Goal: Information Seeking & Learning: Learn about a topic

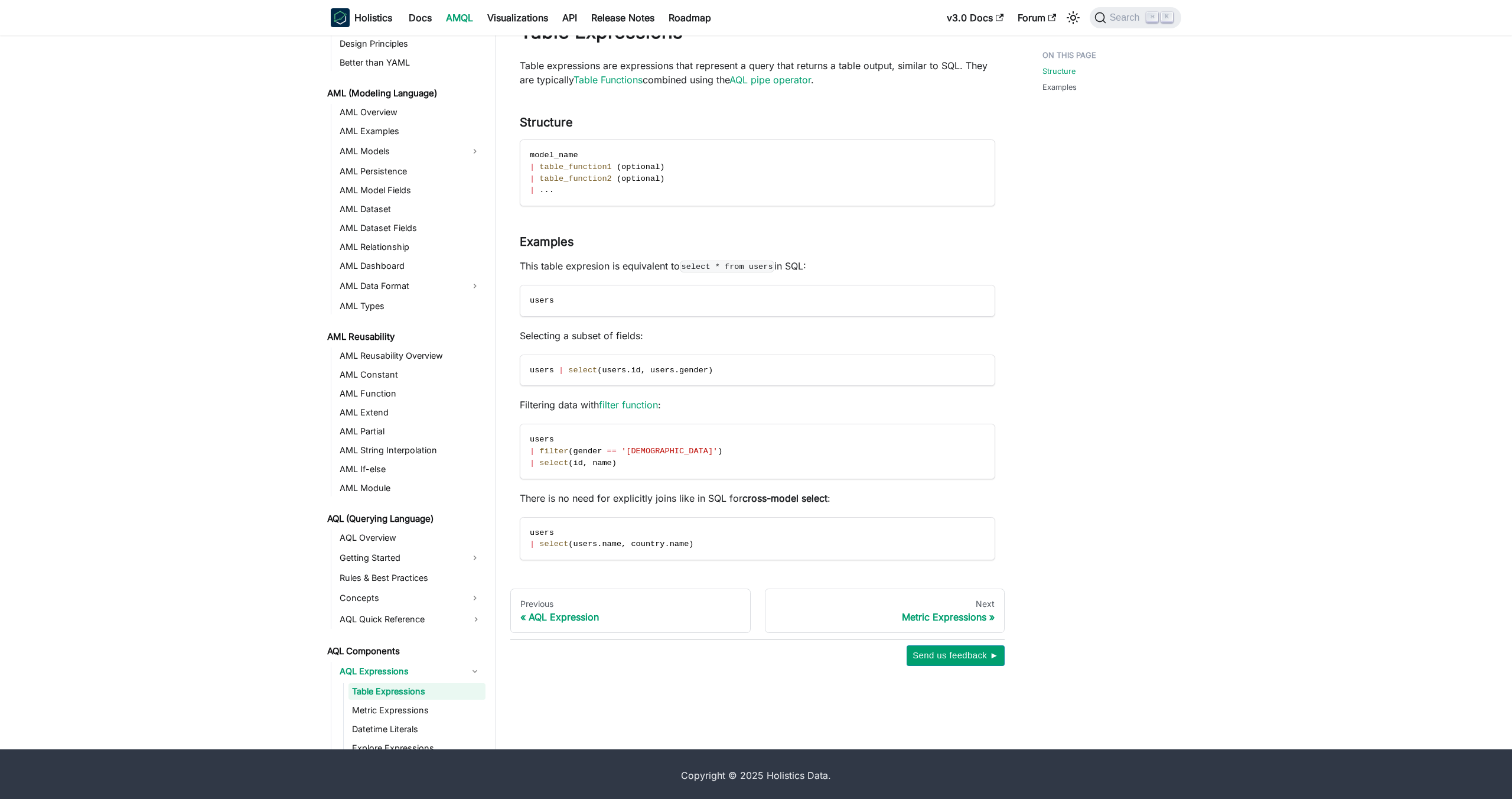
scroll to position [515, 0]
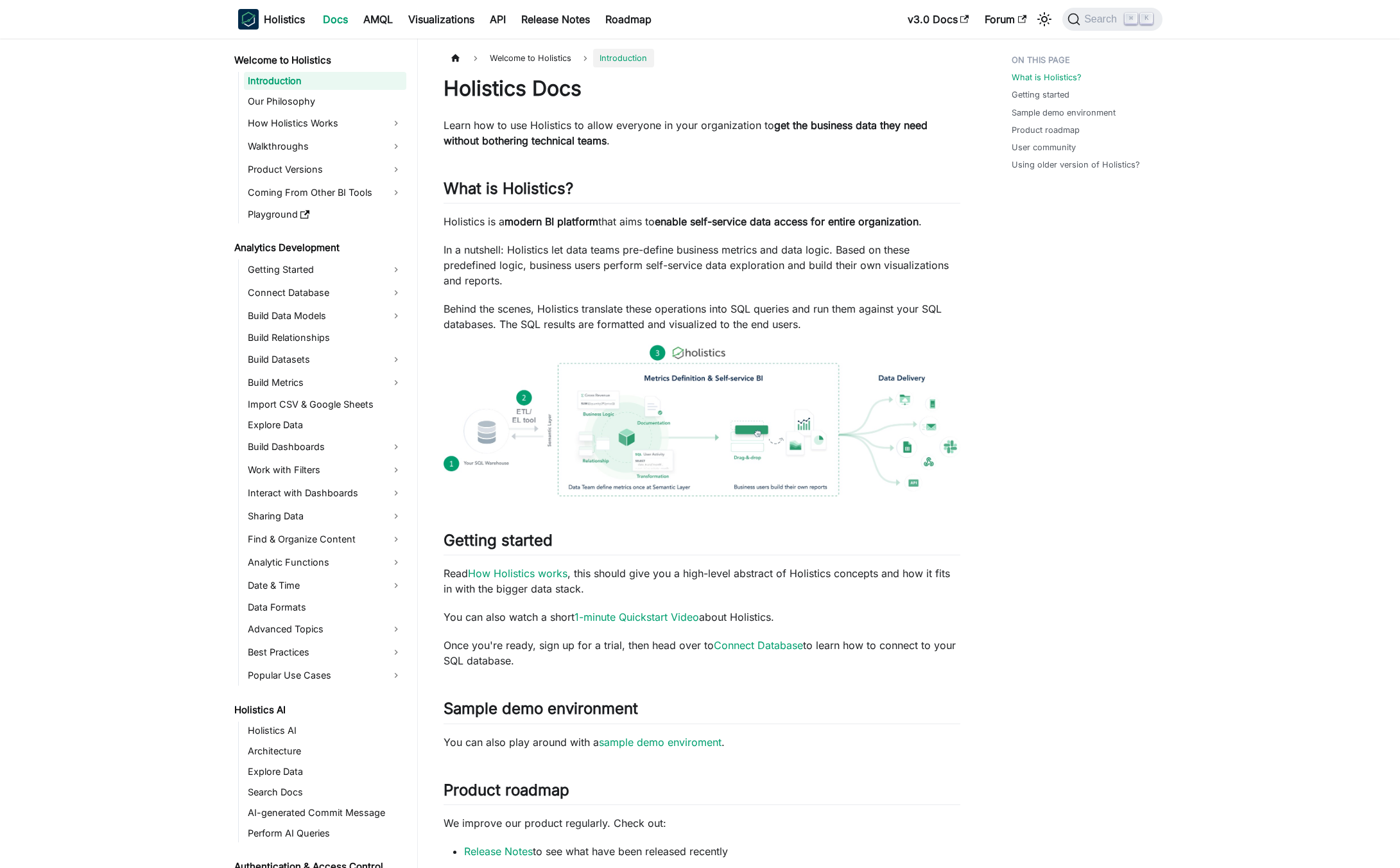
click at [1079, 342] on div "What is Holistics? Getting started Sample demo environment Product roadmap User…" at bounding box center [1081, 687] width 190 height 1277
click at [1086, 20] on span "Search" at bounding box center [1102, 19] width 44 height 12
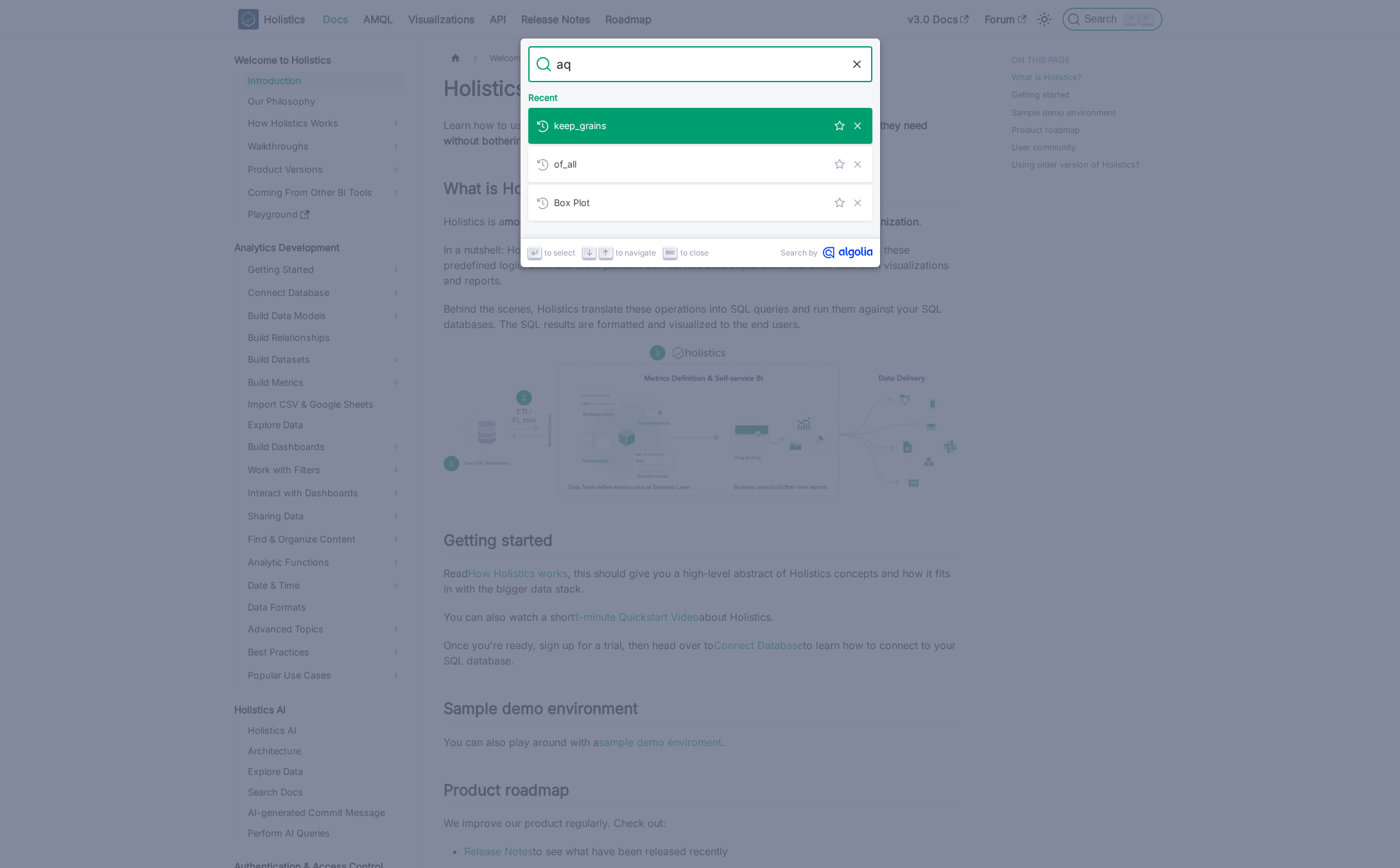
type input "aql"
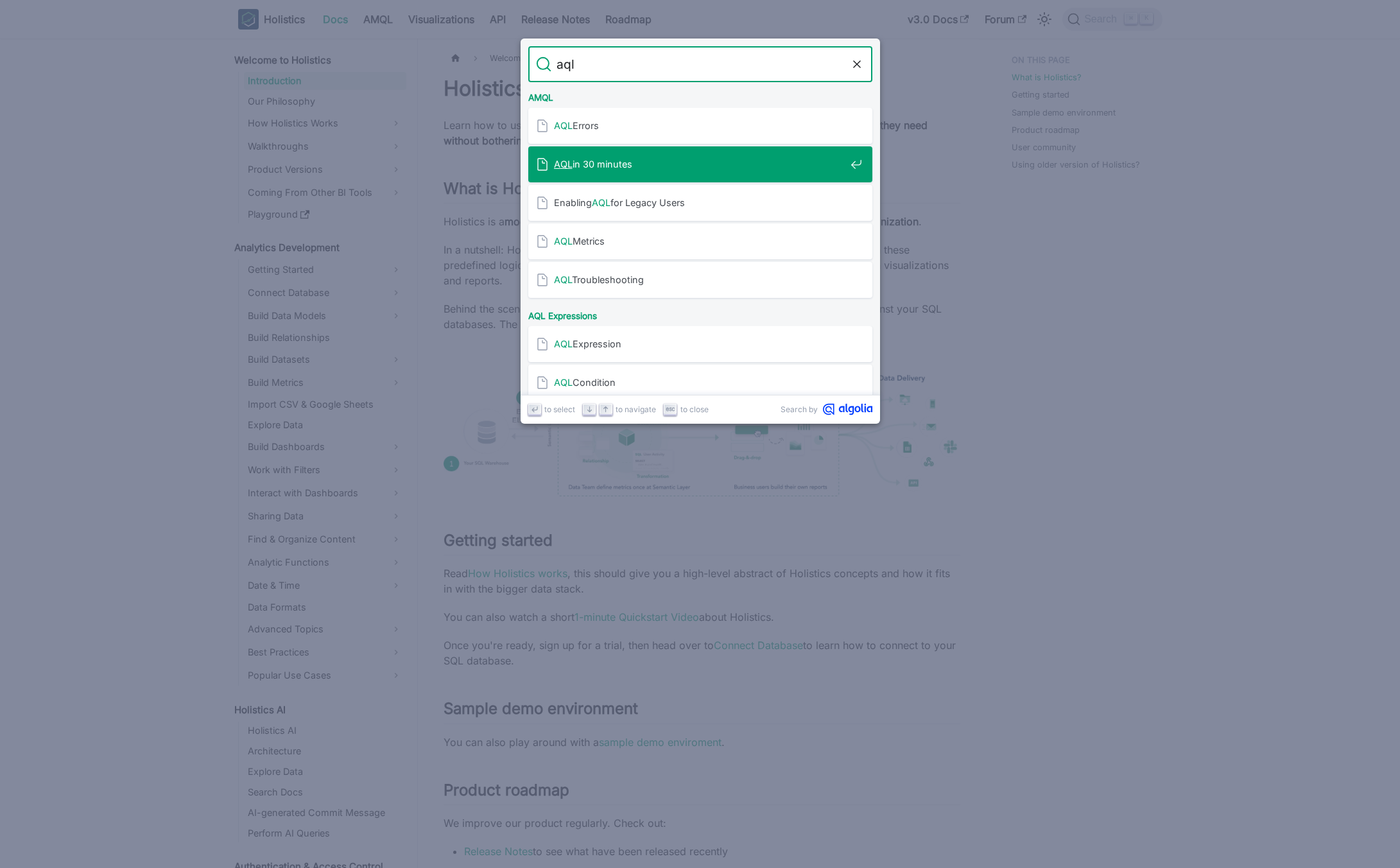
click at [766, 156] on div "AQL in 30 minutes" at bounding box center [704, 164] width 337 height 36
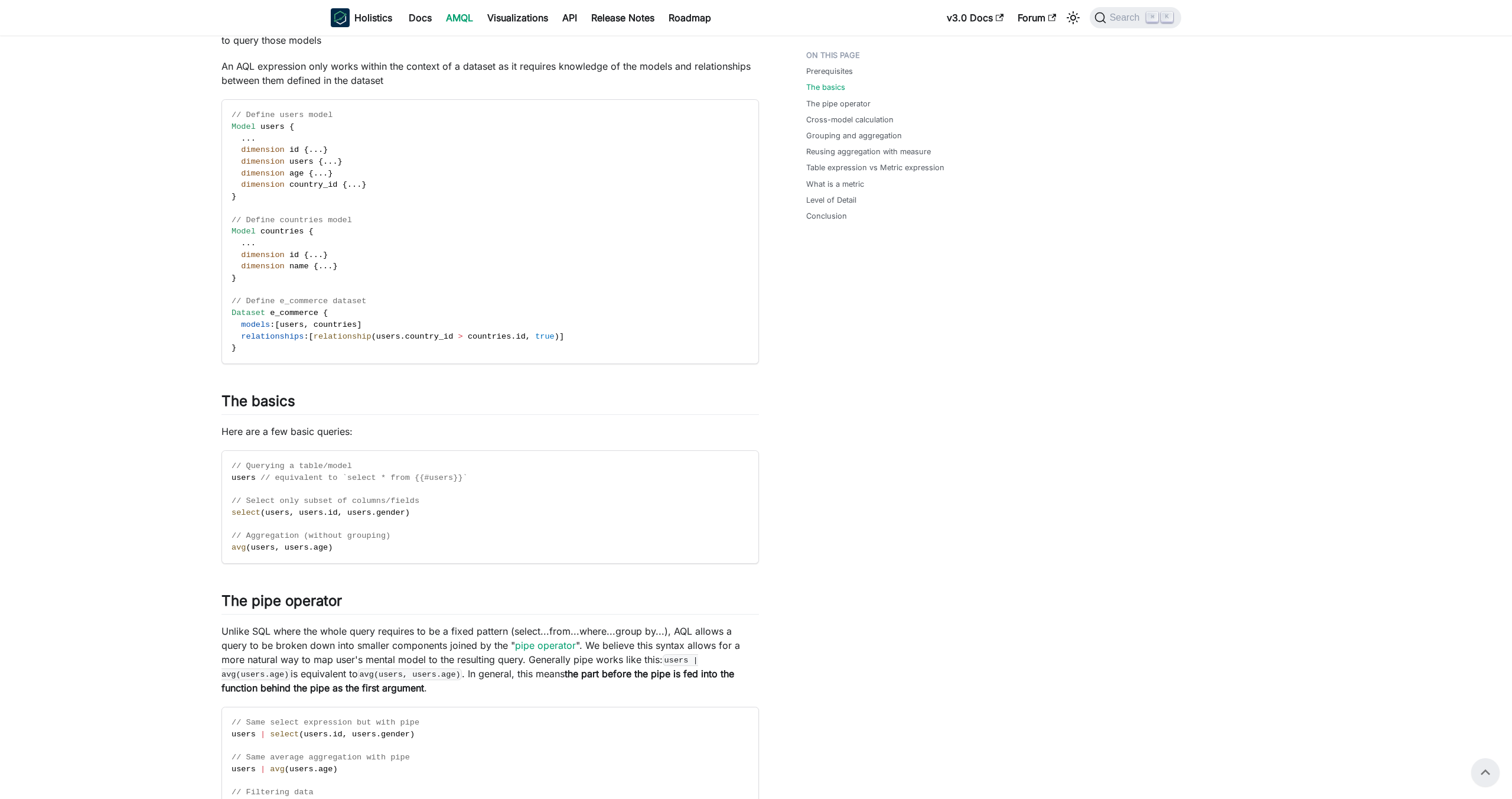
scroll to position [6, 0]
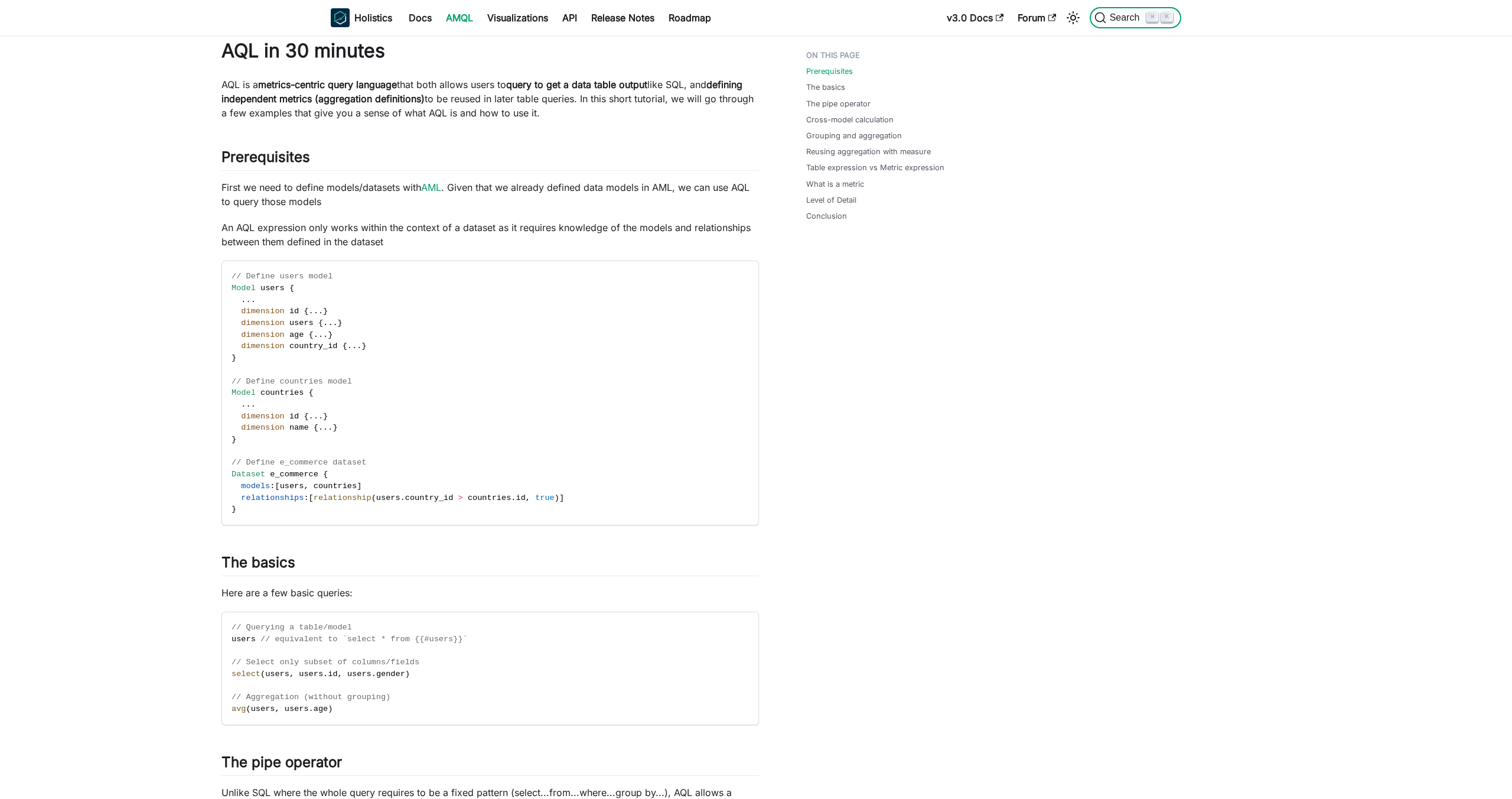
click at [1112, 16] on span "Search" at bounding box center [1126, 18] width 41 height 11
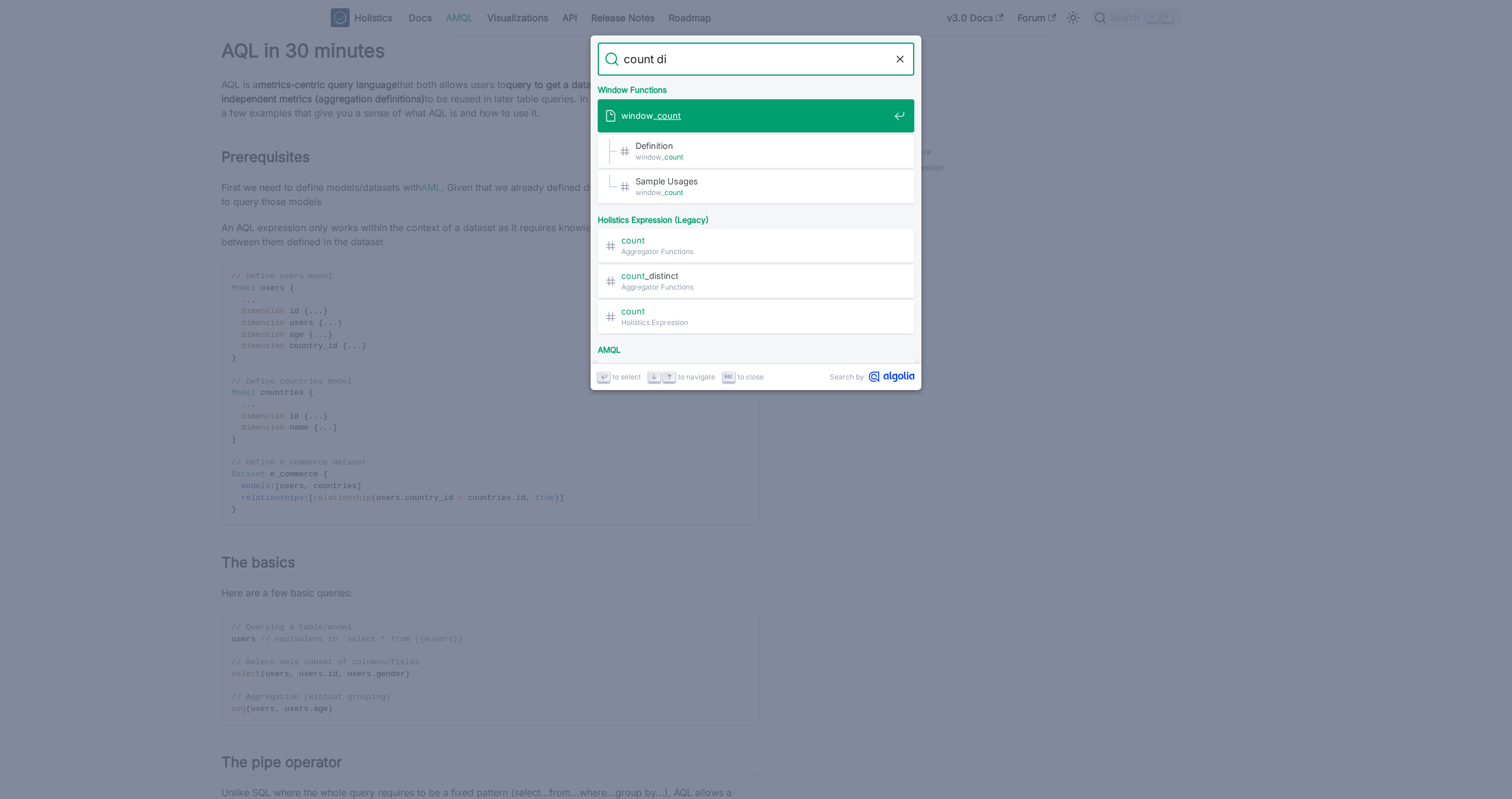
type input "count dis"
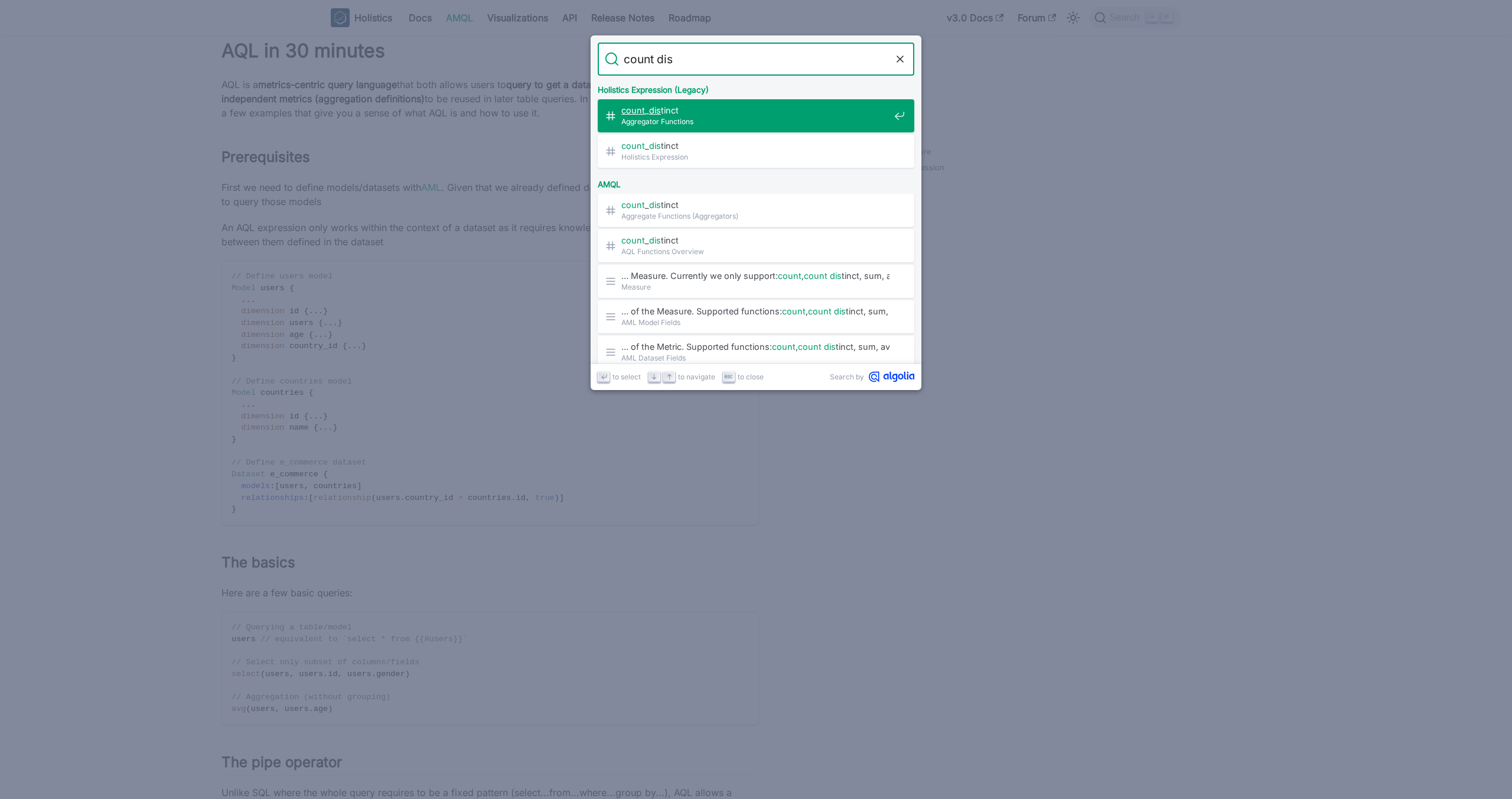
click at [760, 116] on span "Aggregator Functions" at bounding box center [755, 122] width 268 height 12
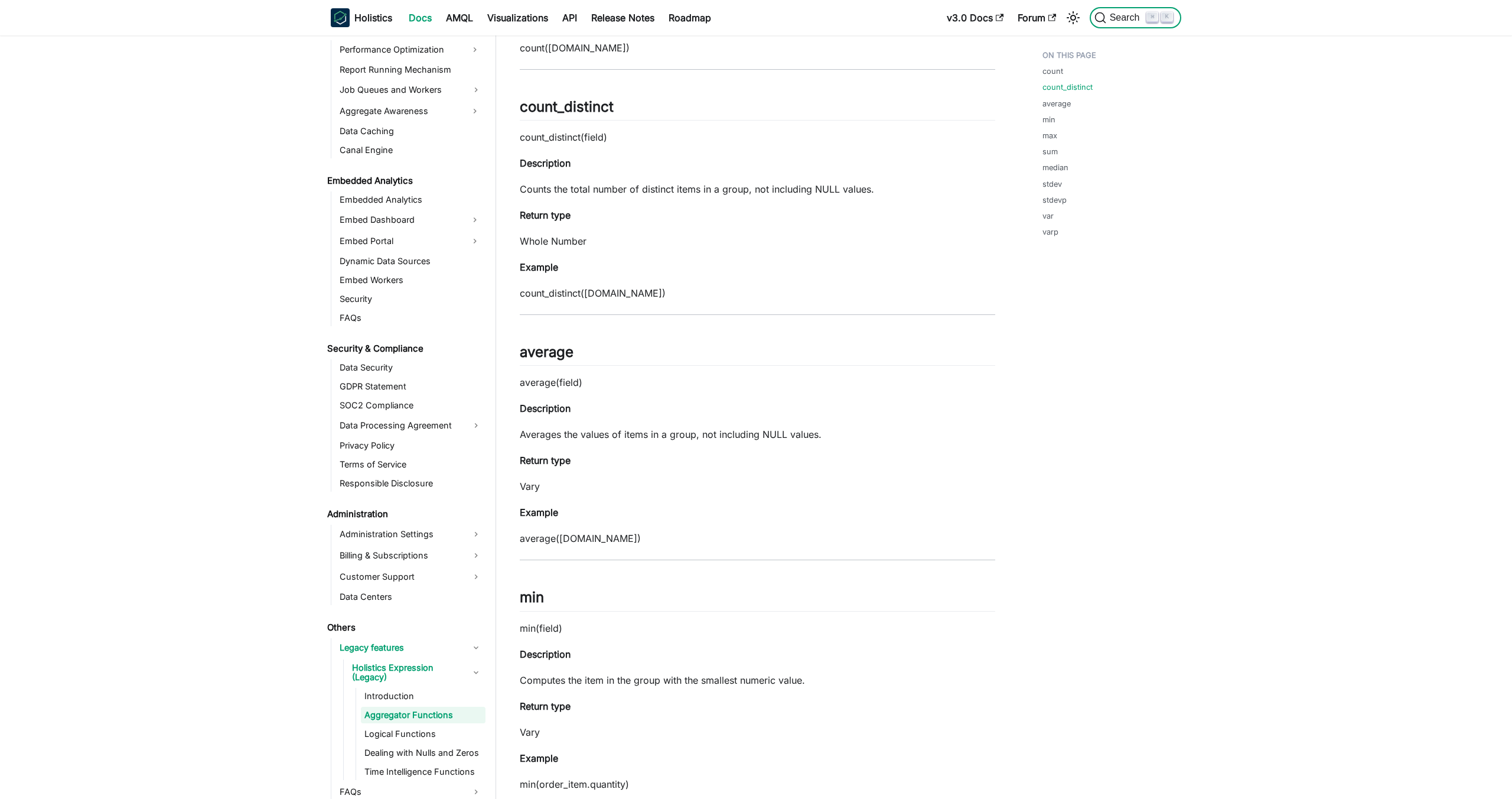
scroll to position [1040, 0]
